Goal: Information Seeking & Learning: Learn about a topic

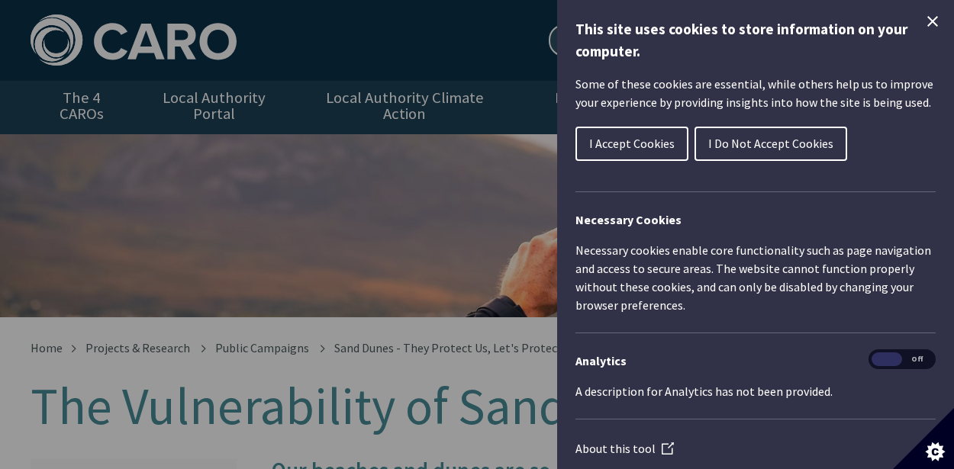
scroll to position [44, 0]
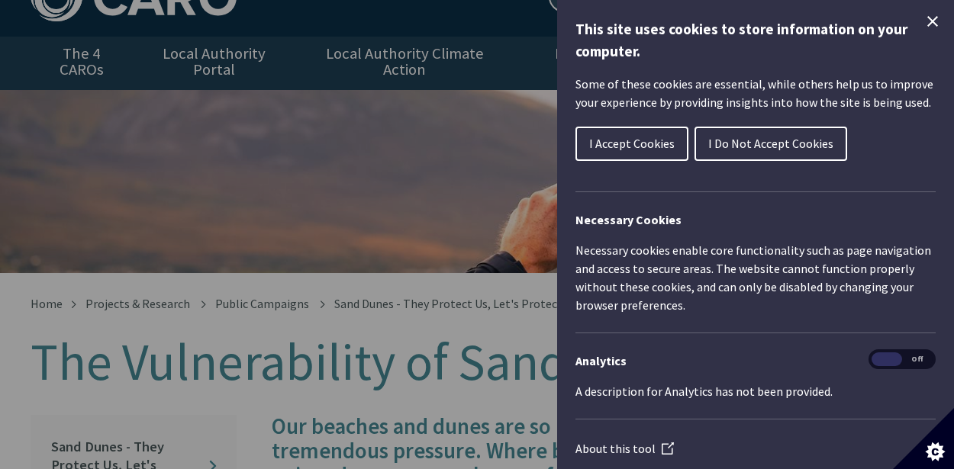
click at [648, 133] on button "I Accept Cookies" at bounding box center [631, 144] width 113 height 34
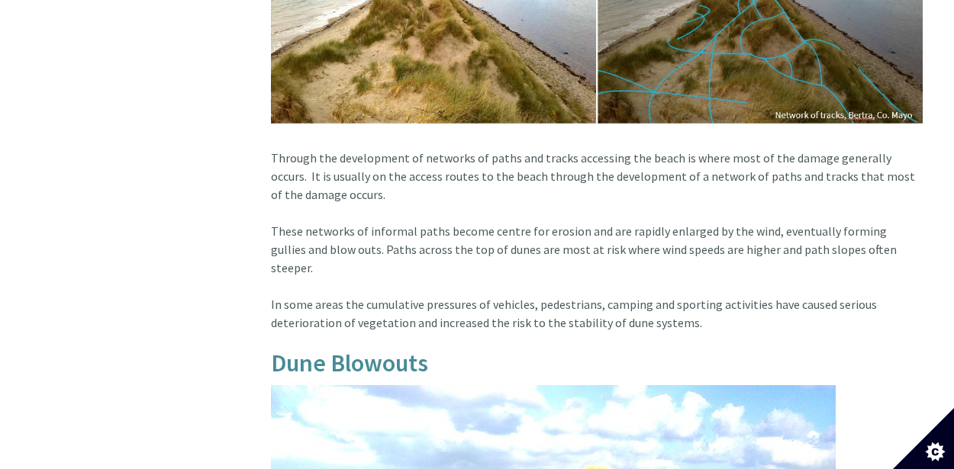
scroll to position [1362, 2]
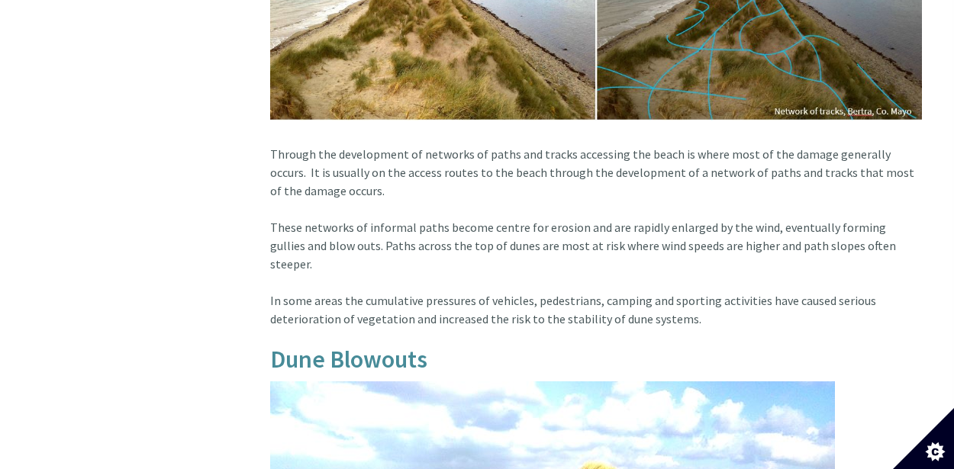
click at [603, 275] on article "Our beaches and dunes are so popular that we put them under tremendous pressure…" at bounding box center [590, 45] width 664 height 1897
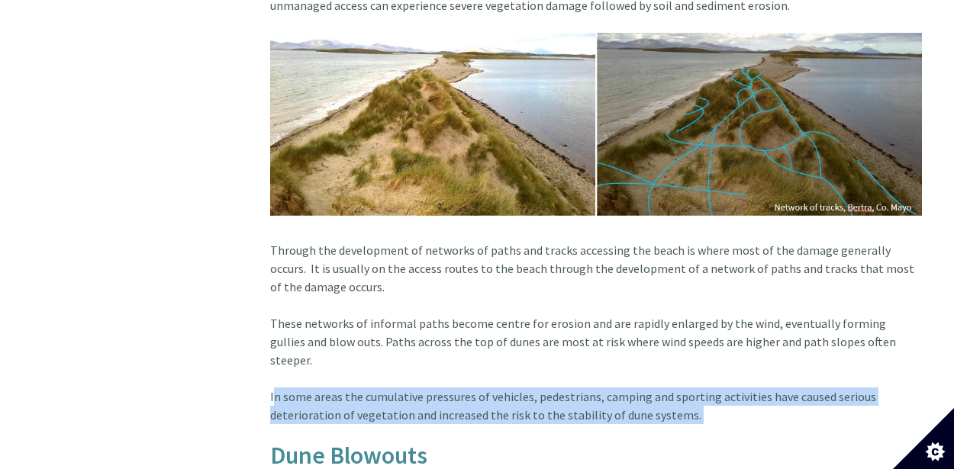
scroll to position [1265, 2]
click at [603, 275] on article "Our beaches and dunes are so popular that we put them under tremendous pressure…" at bounding box center [590, 142] width 664 height 1897
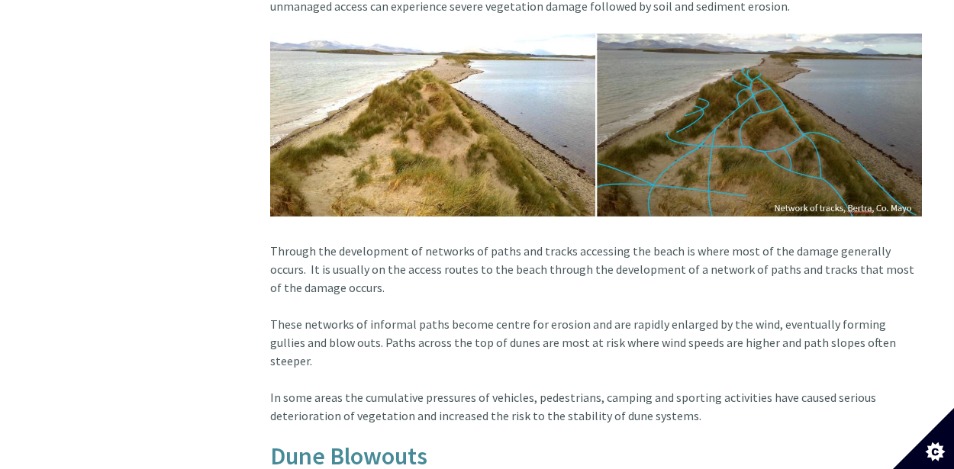
click at [603, 275] on article "Our beaches and dunes are so popular that we put them under tremendous pressure…" at bounding box center [590, 142] width 664 height 1897
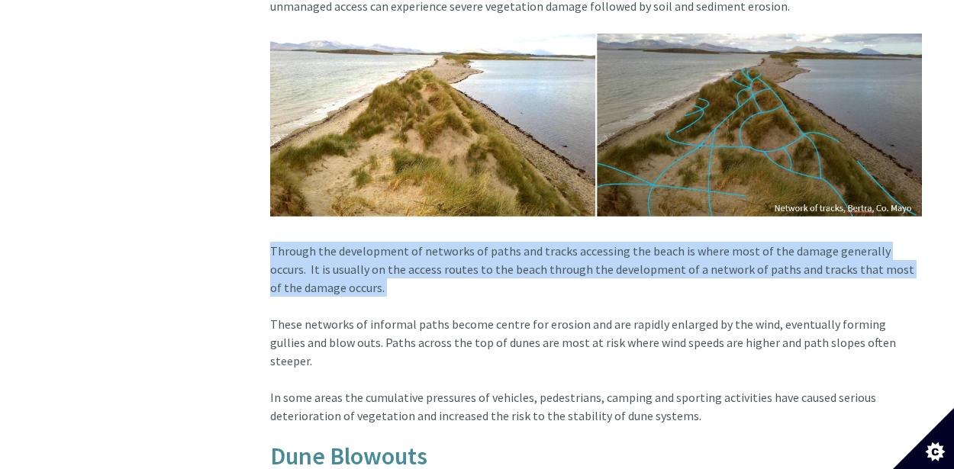
click at [603, 275] on article "Our beaches and dunes are so popular that we put them under tremendous pressure…" at bounding box center [590, 142] width 664 height 1897
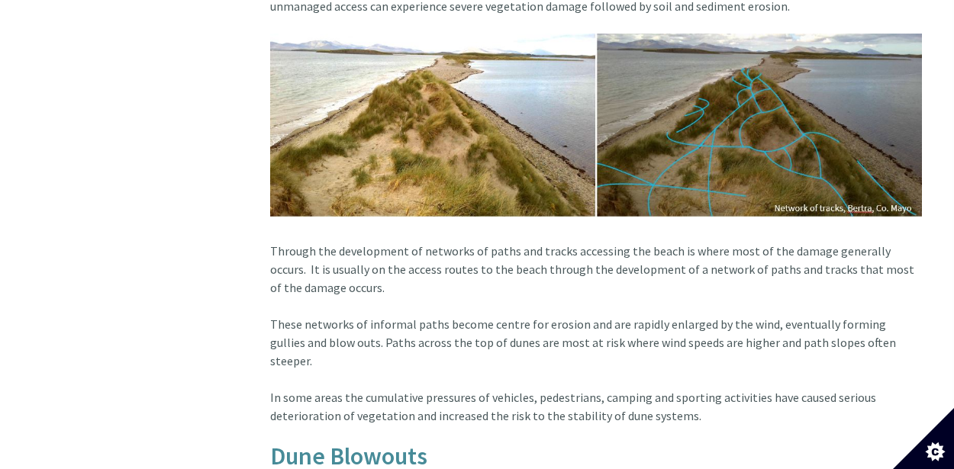
click at [603, 275] on article "Our beaches and dunes are so popular that we put them under tremendous pressure…" at bounding box center [590, 142] width 664 height 1897
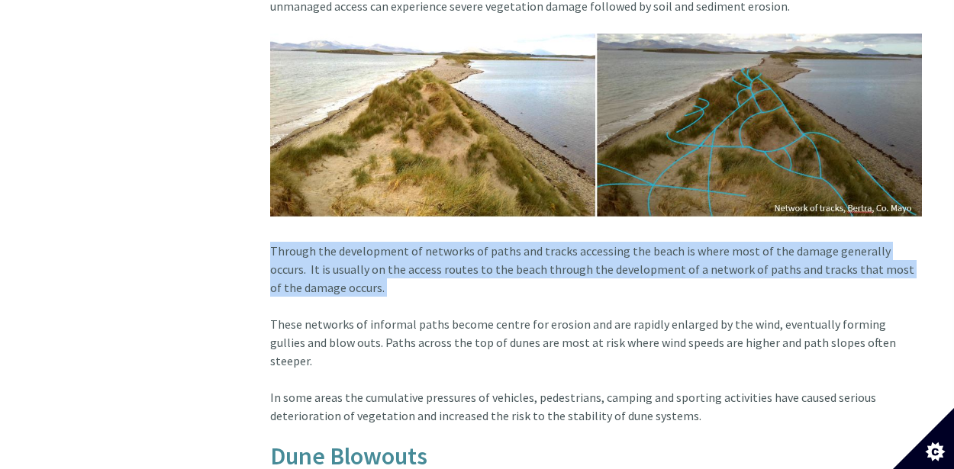
click at [603, 275] on article "Our beaches and dunes are so popular that we put them under tremendous pressure…" at bounding box center [590, 142] width 664 height 1897
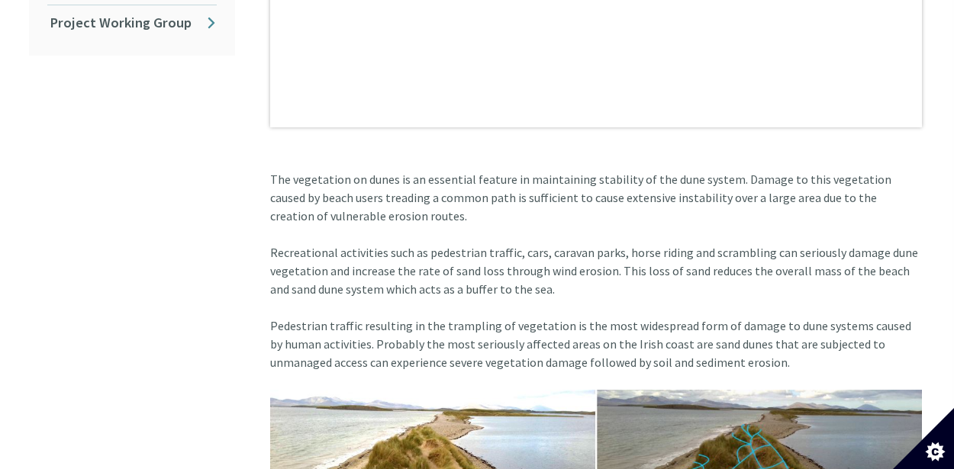
scroll to position [910, 2]
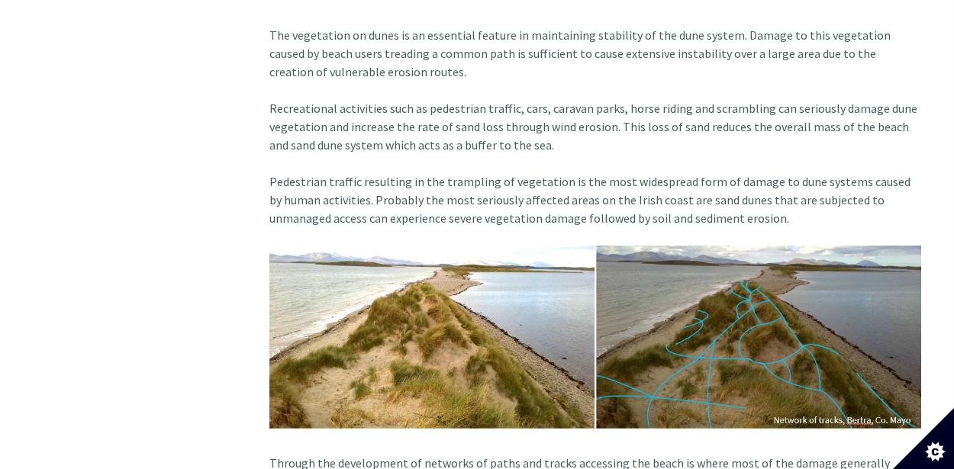
scroll to position [1055, 2]
